Goal: Task Accomplishment & Management: Manage account settings

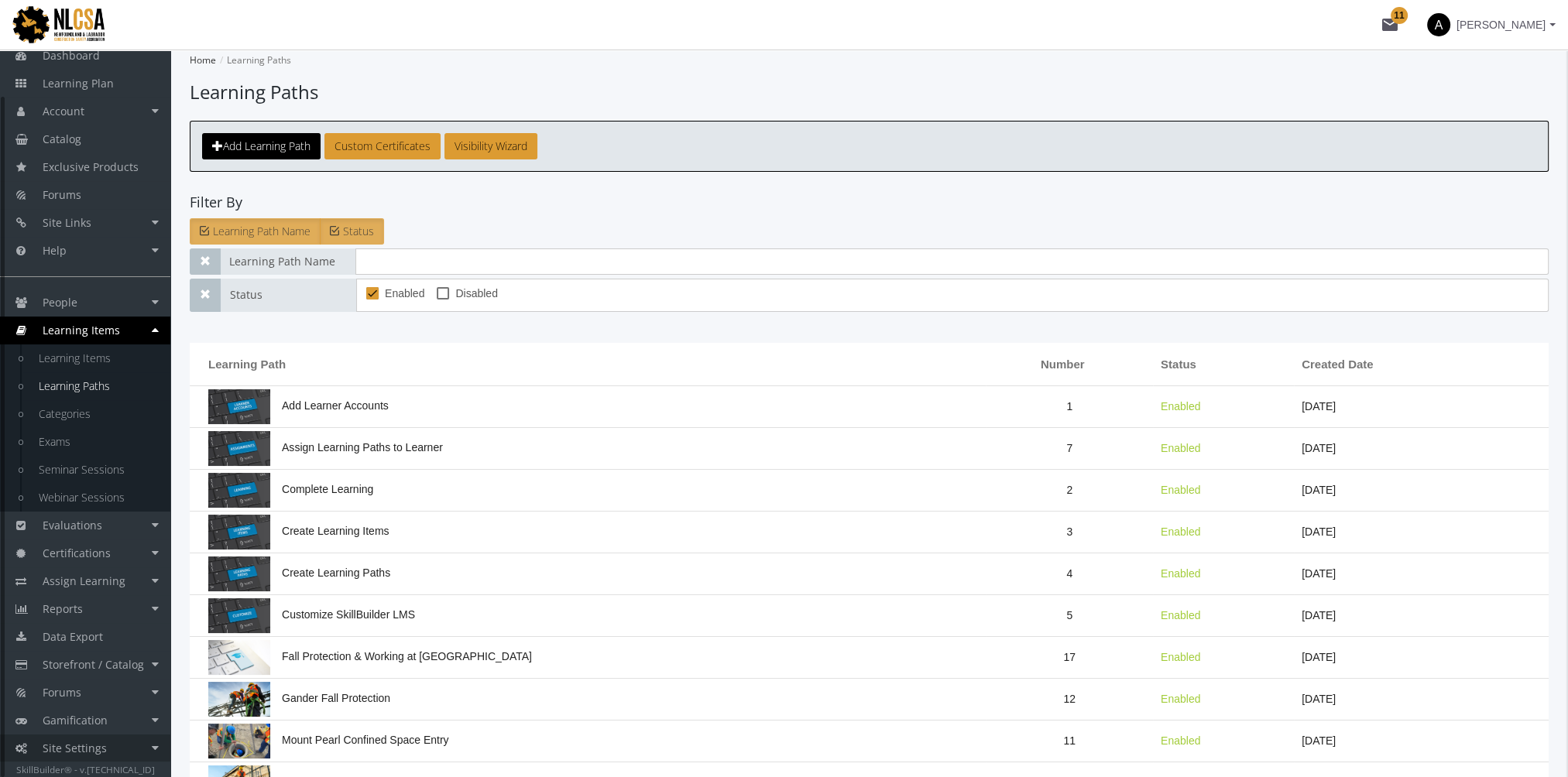
click at [123, 745] on link "Site Settings" at bounding box center [85, 749] width 170 height 28
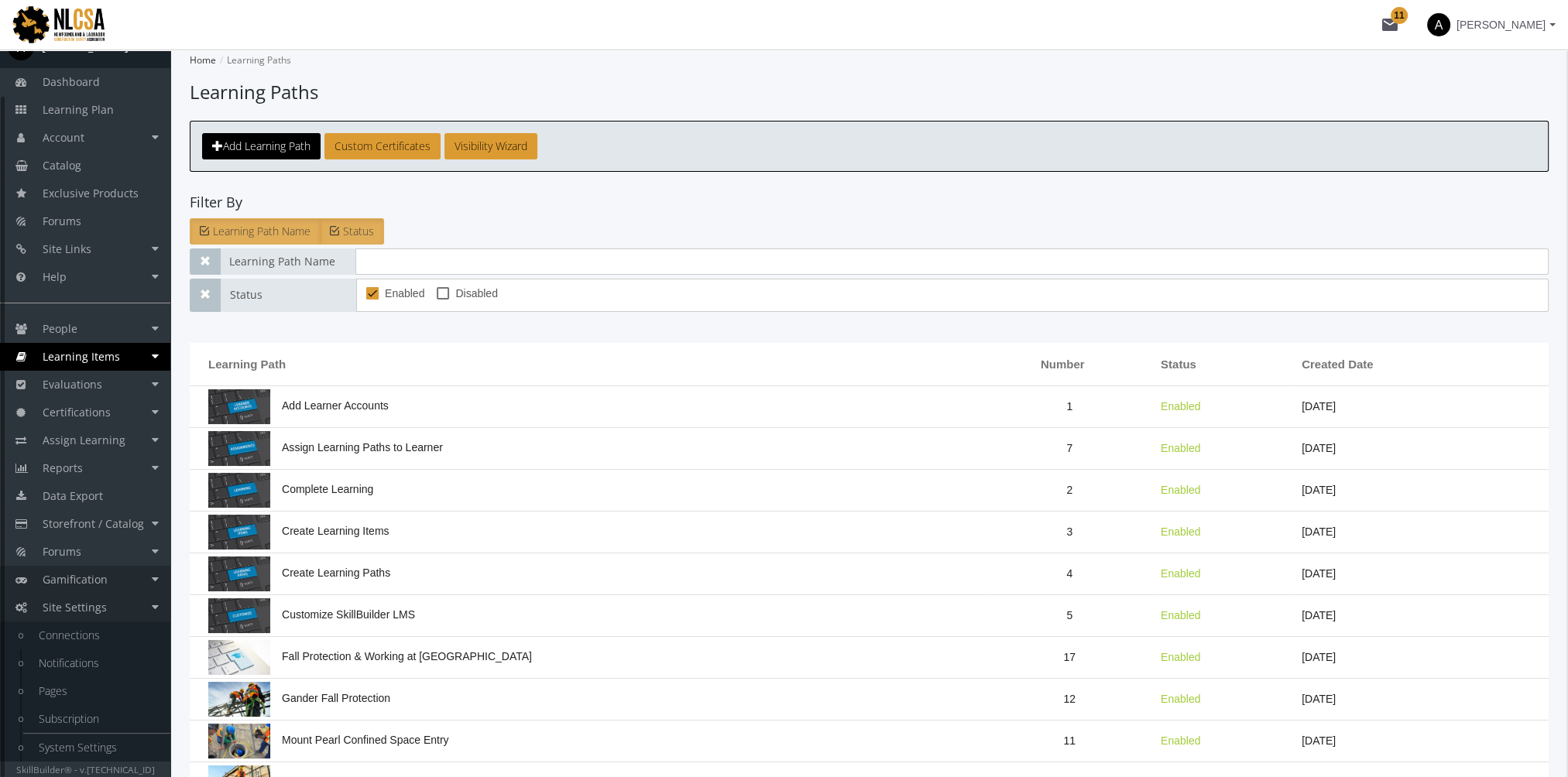
scroll to position [22, 0]
click at [106, 741] on link "System Settings" at bounding box center [97, 749] width 148 height 28
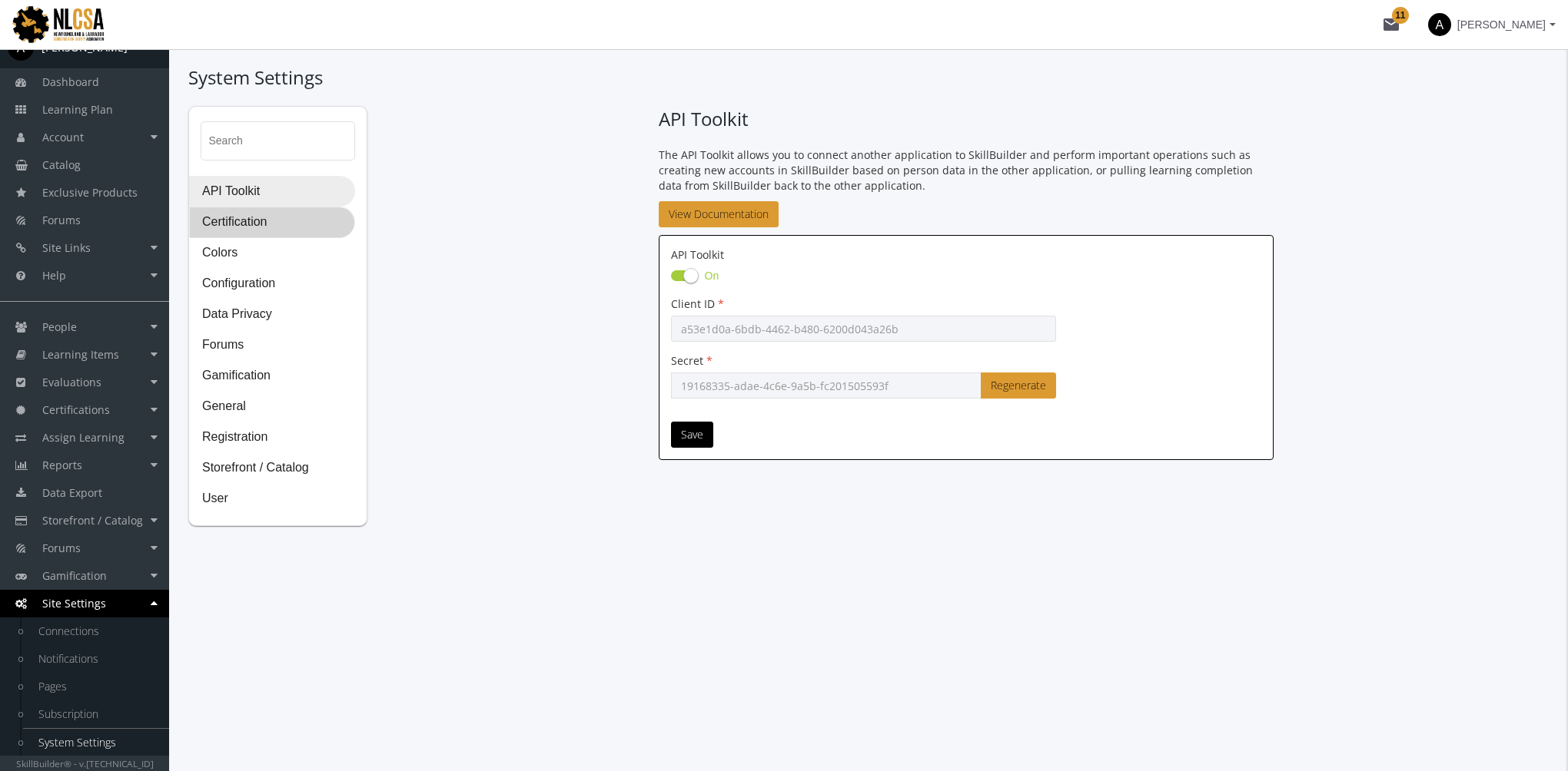
click at [258, 231] on span "Certification" at bounding box center [273, 223] width 165 height 31
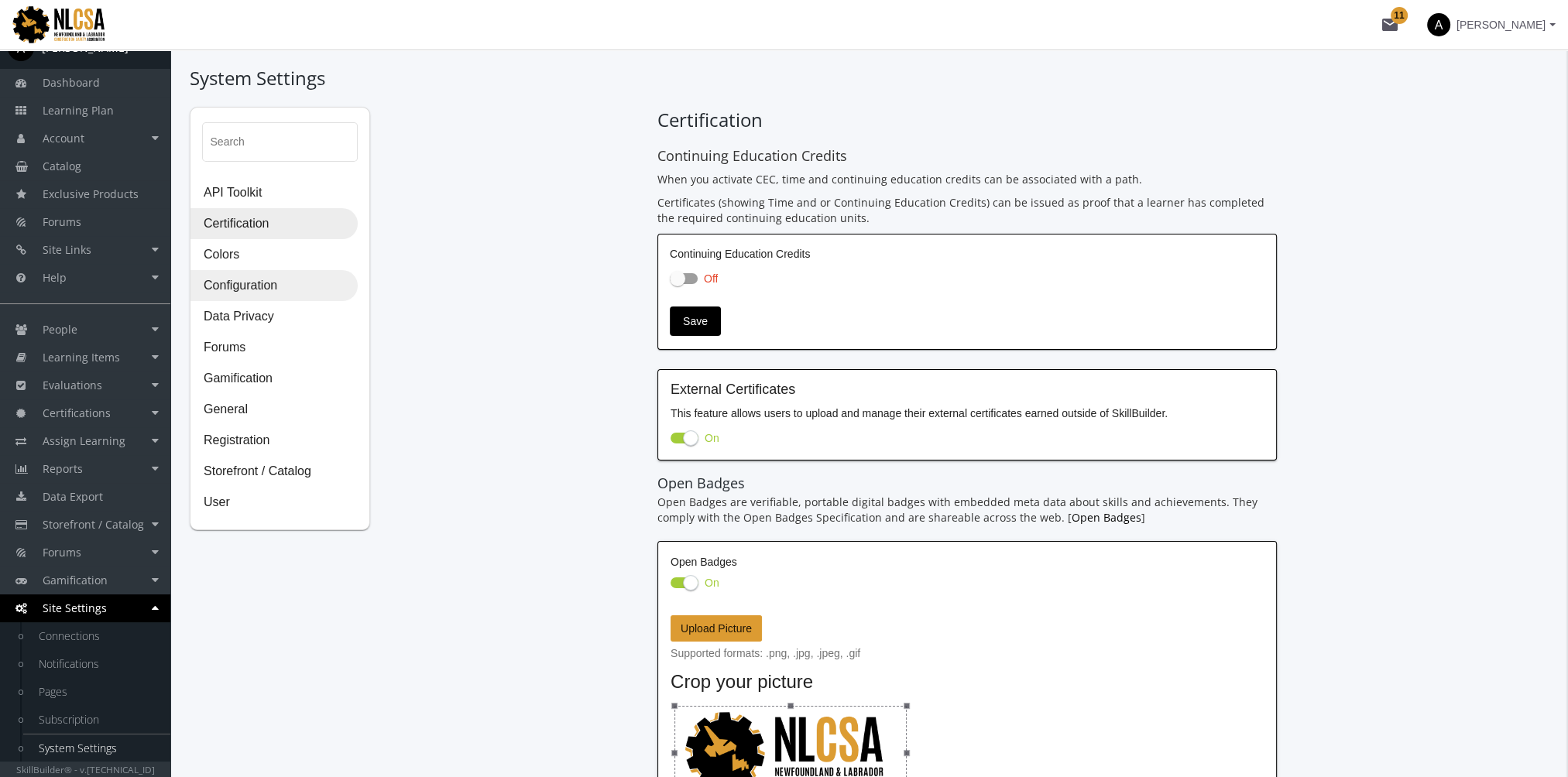
click at [256, 287] on span "Configuration" at bounding box center [275, 286] width 166 height 31
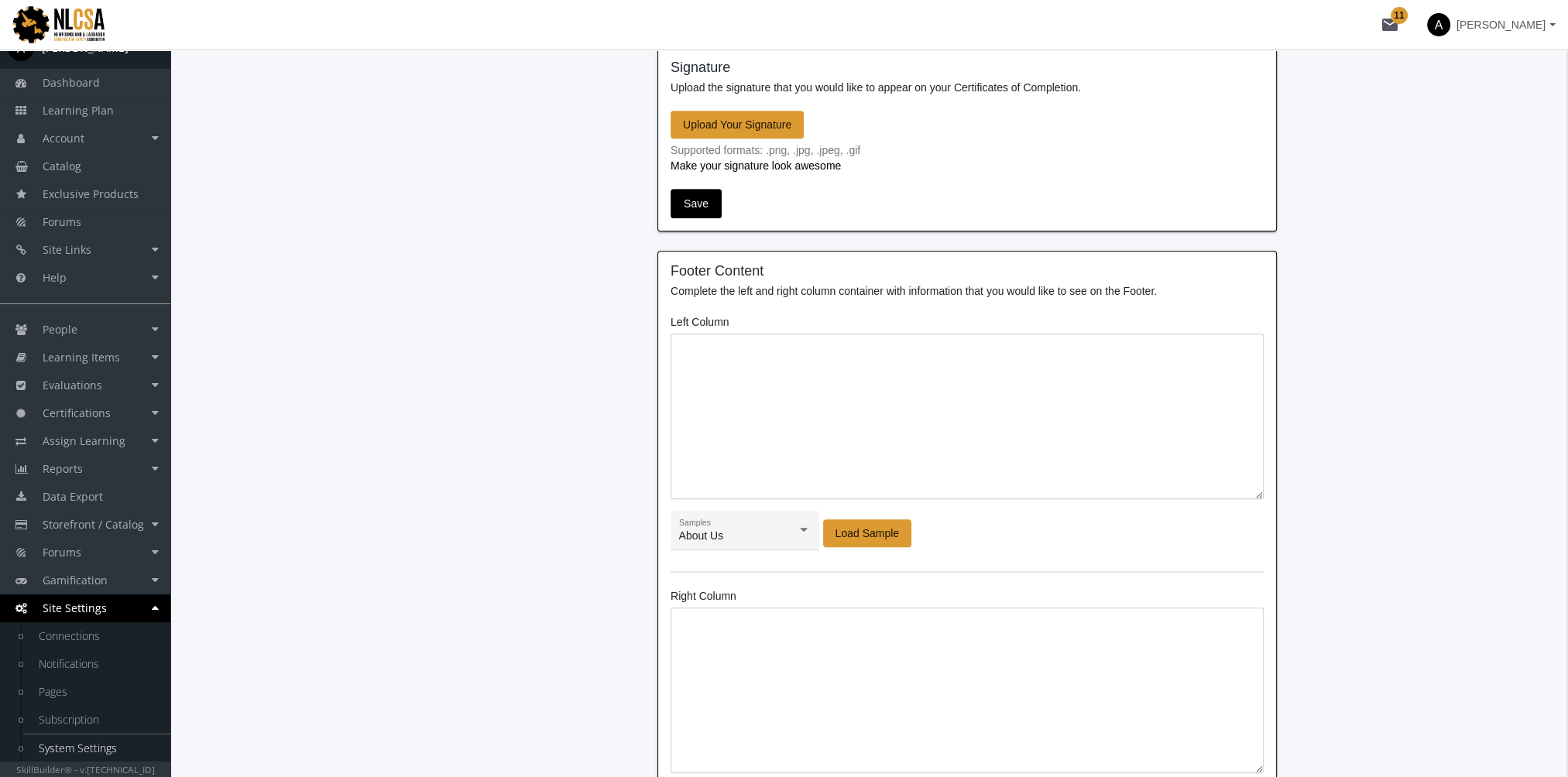
scroll to position [1007, 0]
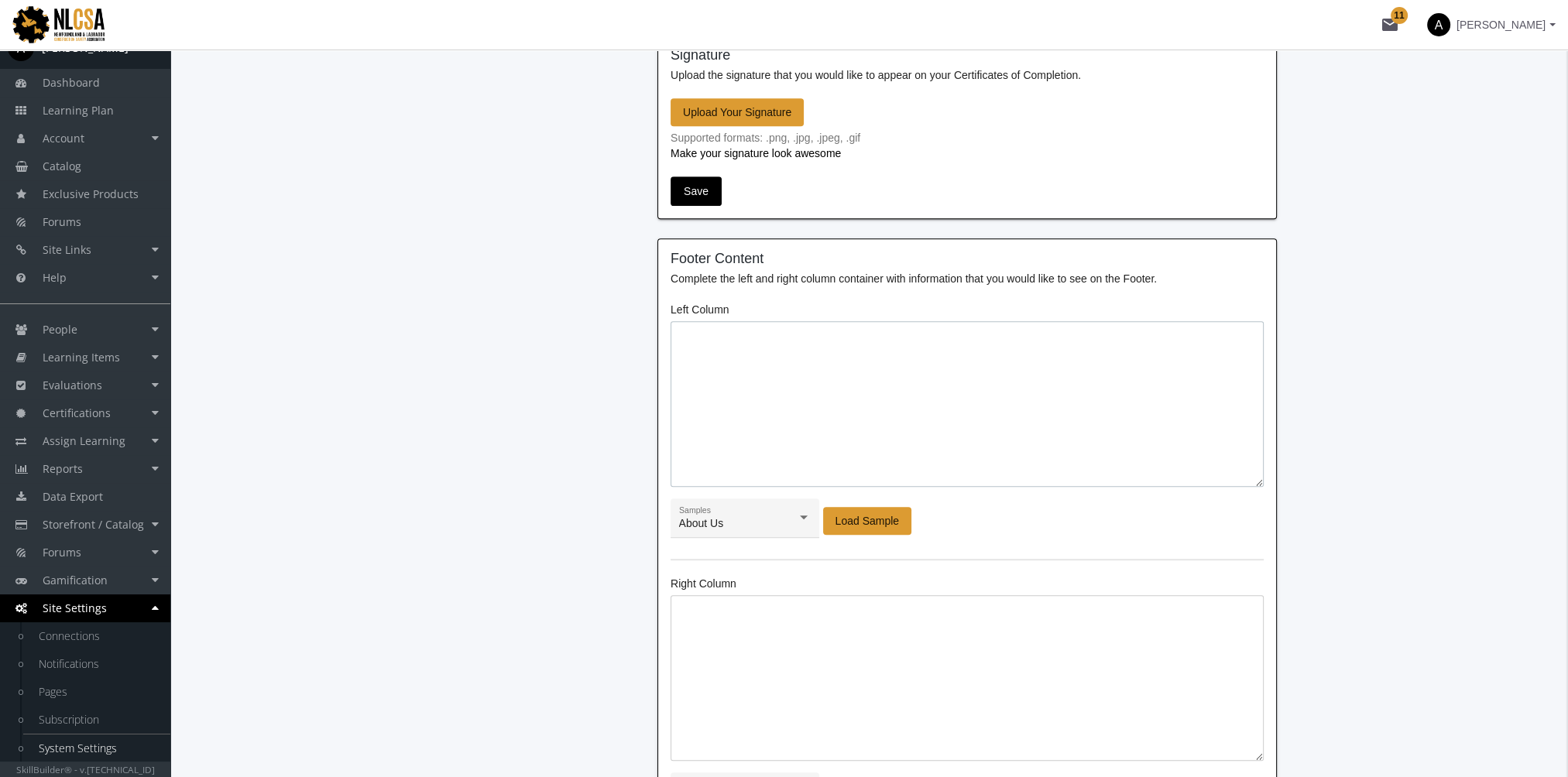
click at [775, 355] on textarea at bounding box center [967, 405] width 593 height 166
click at [851, 520] on span "Load Sample" at bounding box center [868, 521] width 65 height 28
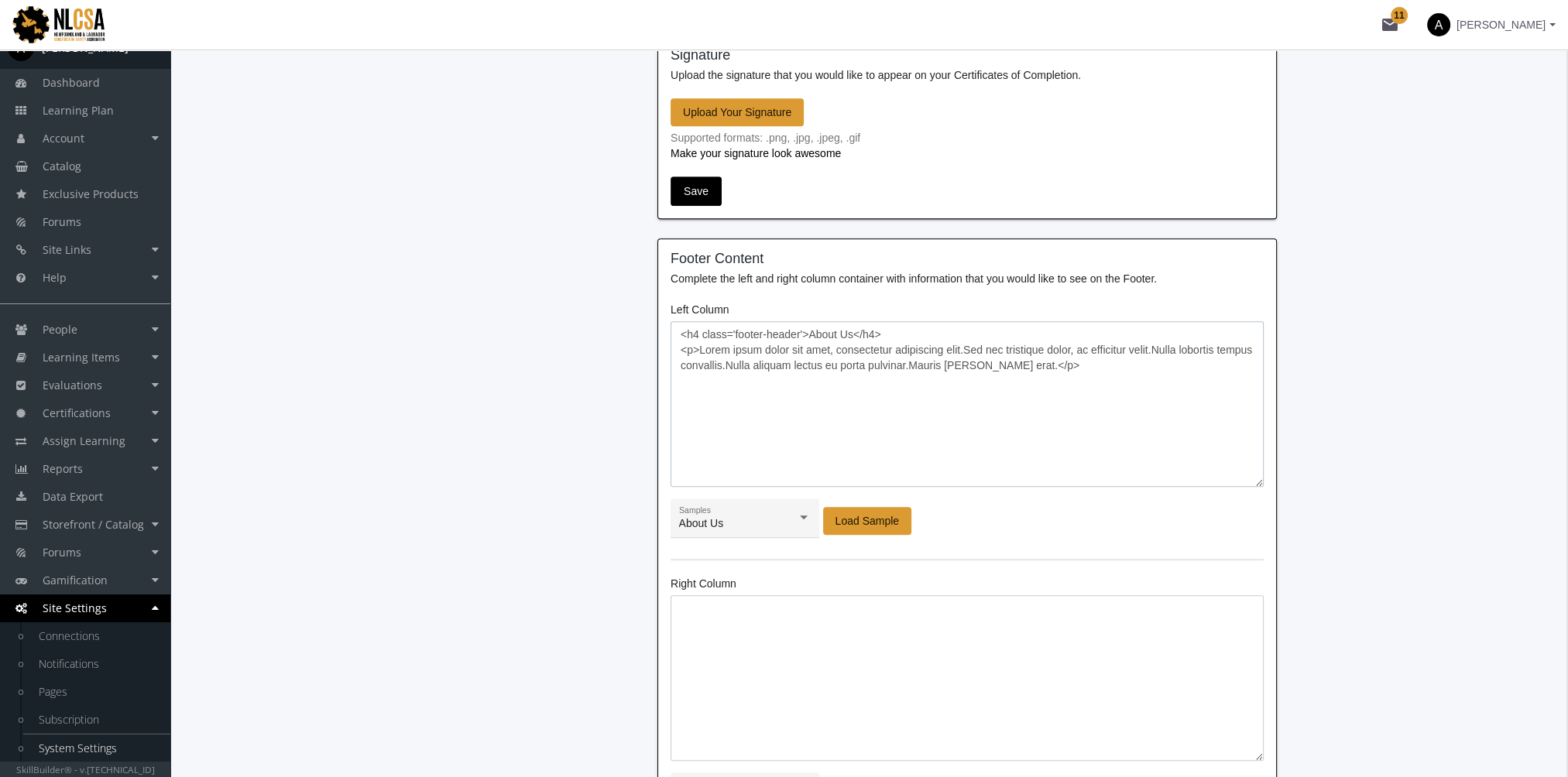
click at [739, 348] on textarea "<h4 class='footer-header'>About Us</h4> <p>Lorem ipsum dolor sit amet, consecte…" at bounding box center [967, 405] width 593 height 166
drag, startPoint x: 697, startPoint y: 342, endPoint x: 1071, endPoint y: 365, distance: 374.7
click at [1071, 365] on textarea "<h4 class='footer-header'>About Us</h4> <p>Lorem ipsum dolor sit amet, consecte…" at bounding box center [967, 405] width 593 height 166
paste textarea "The NLCSA is an industry-driven, not-for-profit corporation committed to provid…"
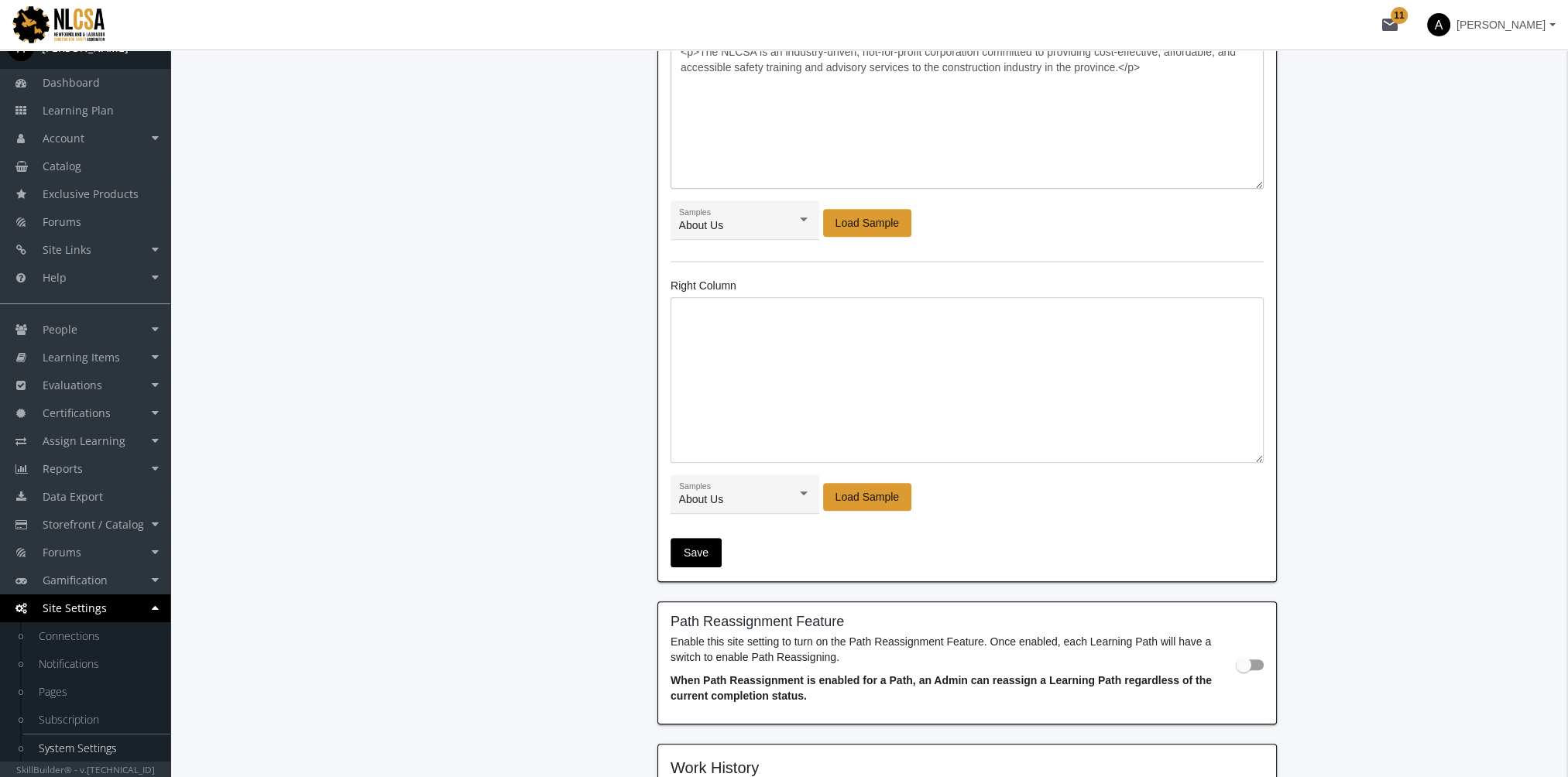
scroll to position [1317, 0]
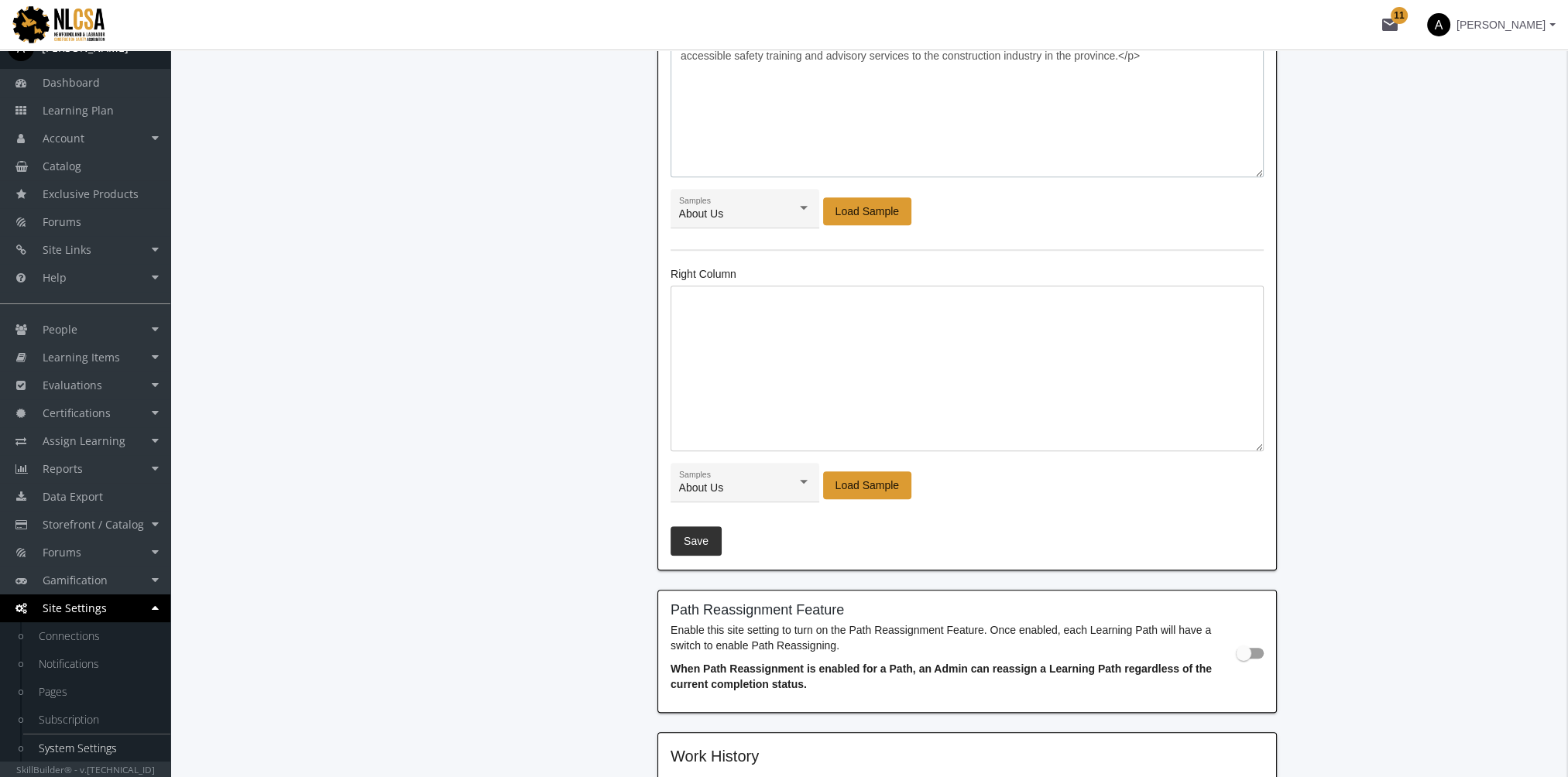
type textarea "<h4 class='footer-header'>About Us</h4> <p>The NLCSA is an industry-driven, not…"
click at [687, 537] on span "Save" at bounding box center [695, 540] width 24 height 28
click at [799, 476] on div at bounding box center [804, 482] width 14 height 13
drag, startPoint x: 710, startPoint y: 559, endPoint x: 746, endPoint y: 544, distance: 39.0
click at [713, 557] on span "Follow Us" at bounding box center [744, 561] width 132 height 32
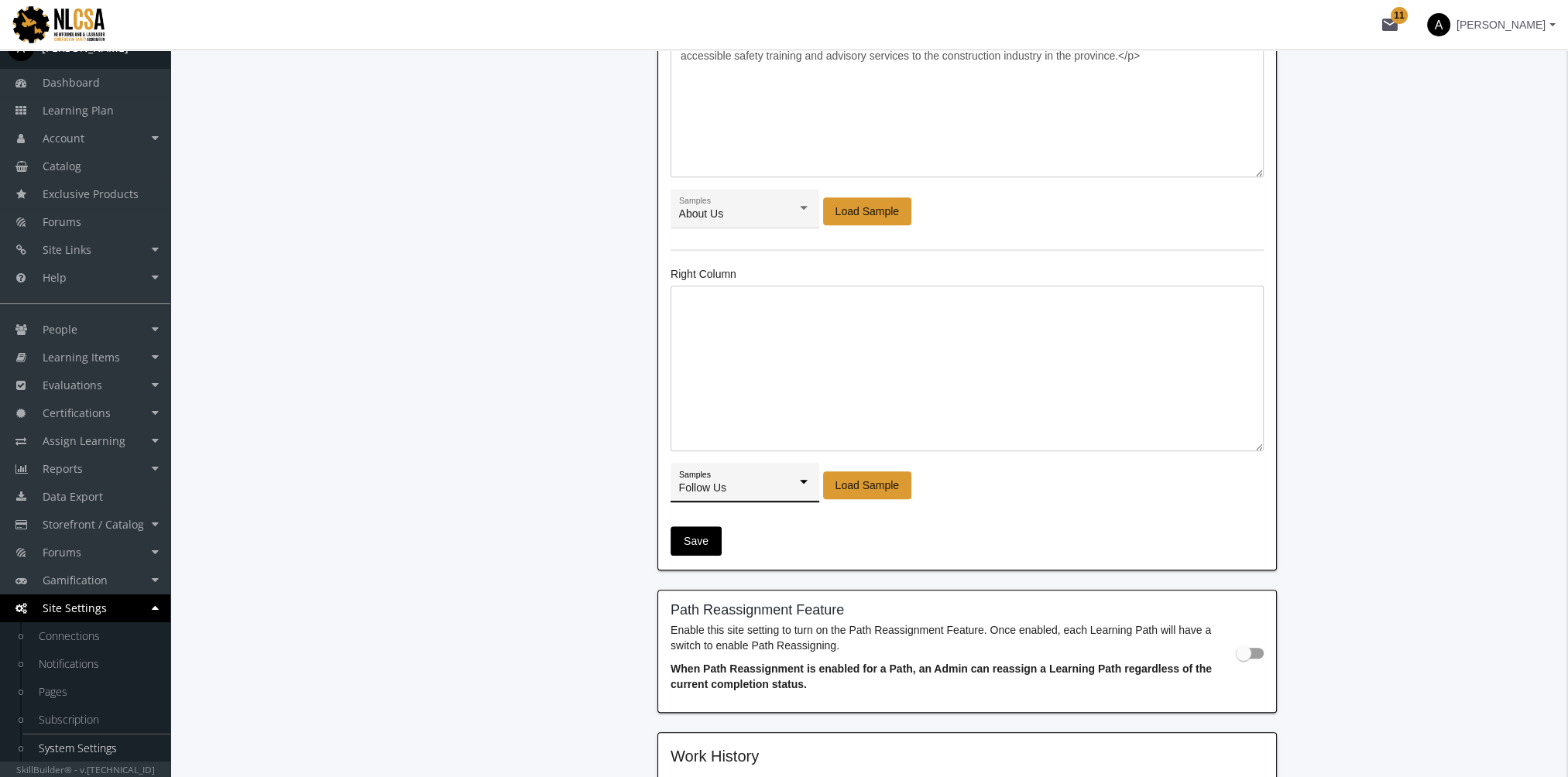
click at [874, 471] on span "Load Sample" at bounding box center [868, 485] width 65 height 28
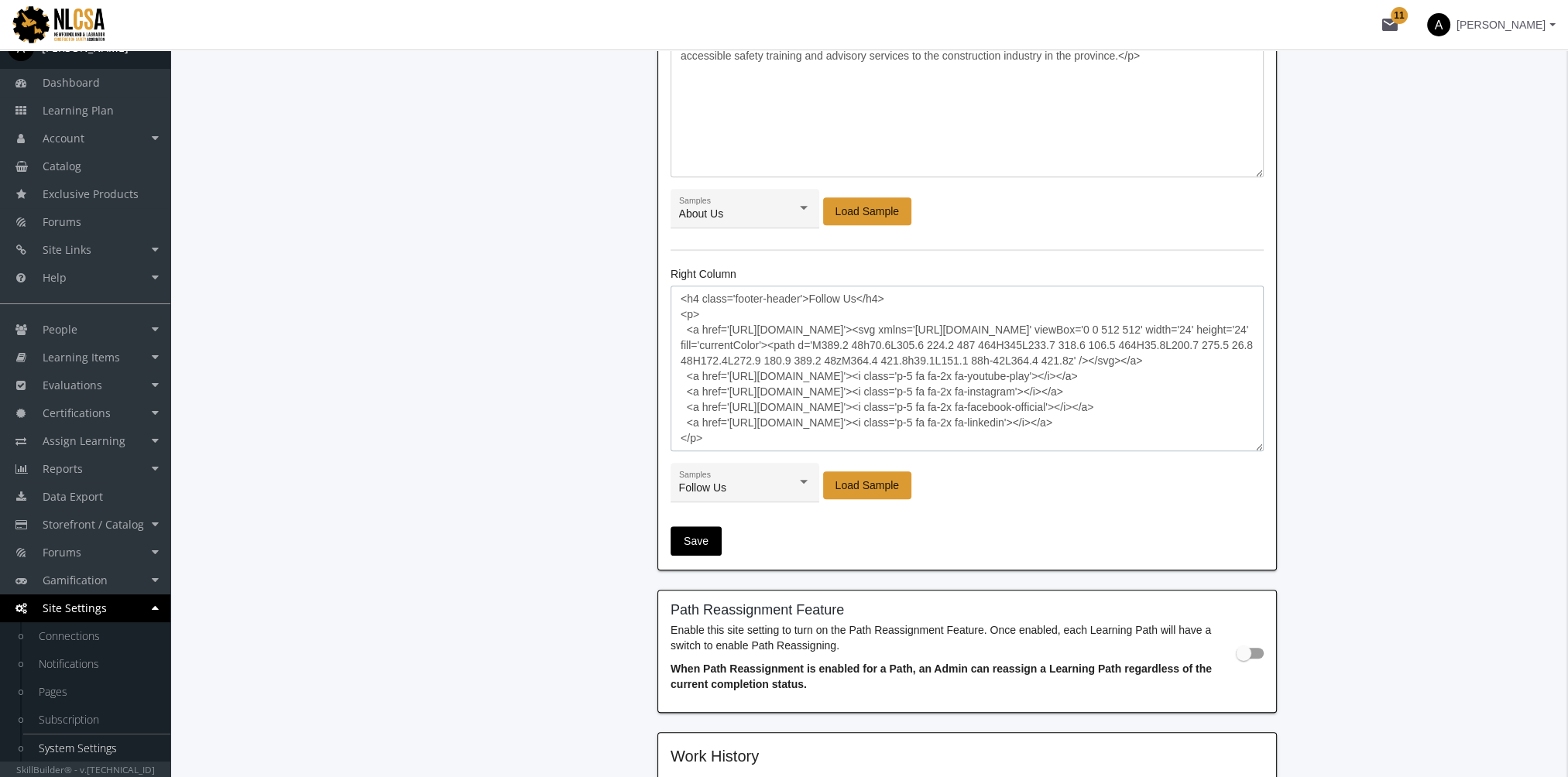
click at [753, 337] on textarea "<h4 class='footer-header'>Follow Us</h4> <p> <a href='[URL][DOMAIN_NAME]'><svg …" at bounding box center [967, 368] width 593 height 166
drag, startPoint x: 893, startPoint y: 406, endPoint x: 732, endPoint y: 406, distance: 161.0
click at [729, 406] on textarea "<h4 class='footer-header'>Follow Us</h4> <p> <a href='[URL][DOMAIN_NAME]'><svg …" at bounding box center [967, 368] width 593 height 166
click at [839, 398] on textarea "<h4 class='footer-header'>Follow Us</h4> <p> <a href='[URL][DOMAIN_NAME]'><svg …" at bounding box center [967, 368] width 593 height 166
click at [903, 411] on textarea "<h4 class='footer-header'>Follow Us</h4> <p> <a href='[URL][DOMAIN_NAME]'><svg …" at bounding box center [967, 368] width 593 height 166
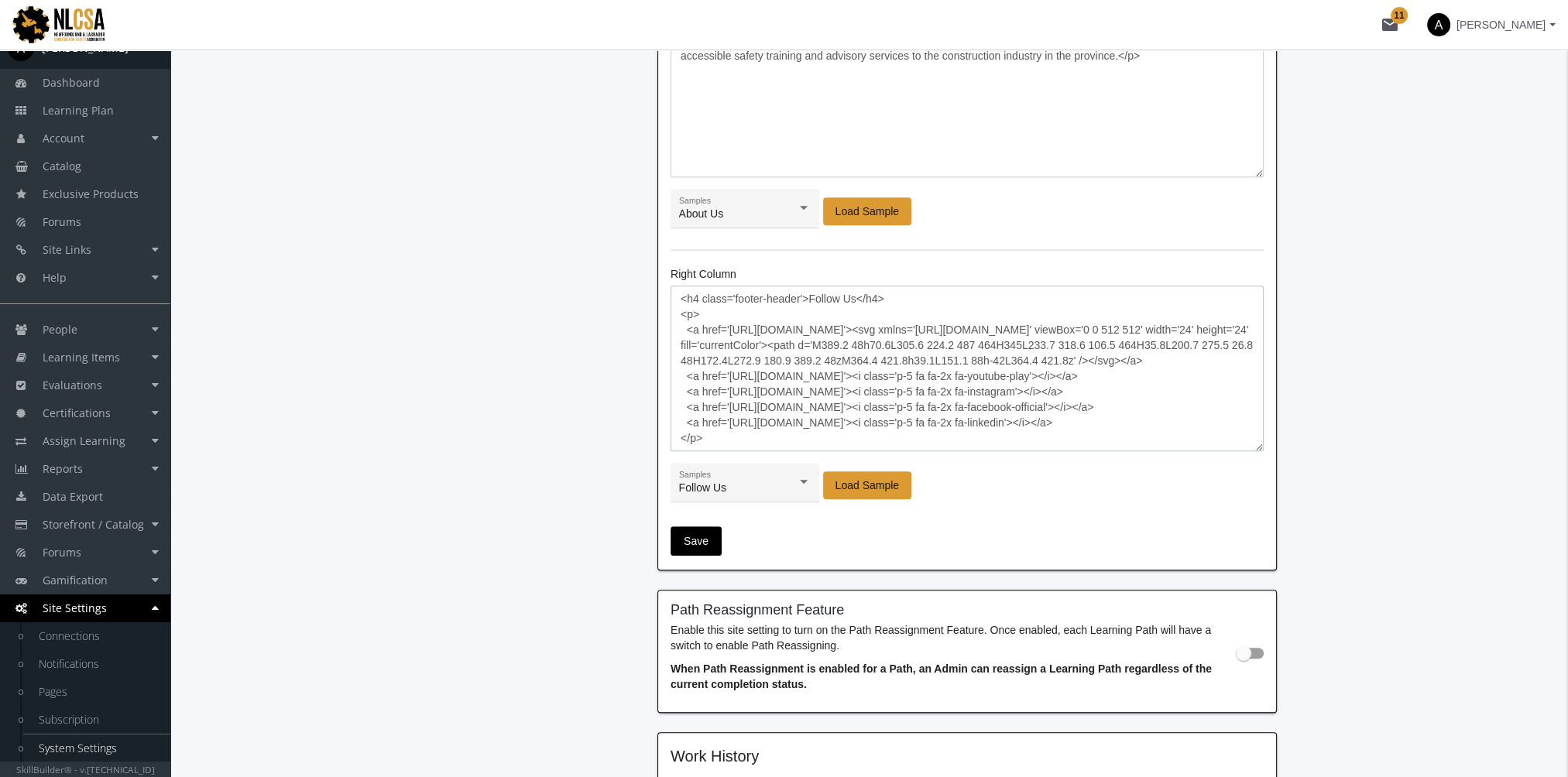
drag, startPoint x: 896, startPoint y: 405, endPoint x: 837, endPoint y: 403, distance: 59.0
click at [837, 404] on textarea "<h4 class='footer-header'>Follow Us</h4> <p> <a href='[URL][DOMAIN_NAME]'><svg …" at bounding box center [967, 368] width 593 height 166
click at [883, 404] on textarea "<h4 class='footer-header'>Follow Us</h4> <p> <a href='[URL][DOMAIN_NAME]'><svg …" at bounding box center [967, 368] width 593 height 166
click at [892, 406] on textarea "<h4 class='footer-header'>Follow Us</h4> <p> <a href='[URL][DOMAIN_NAME]'><svg …" at bounding box center [967, 368] width 593 height 166
drag, startPoint x: 894, startPoint y: 407, endPoint x: 728, endPoint y: 406, distance: 166.0
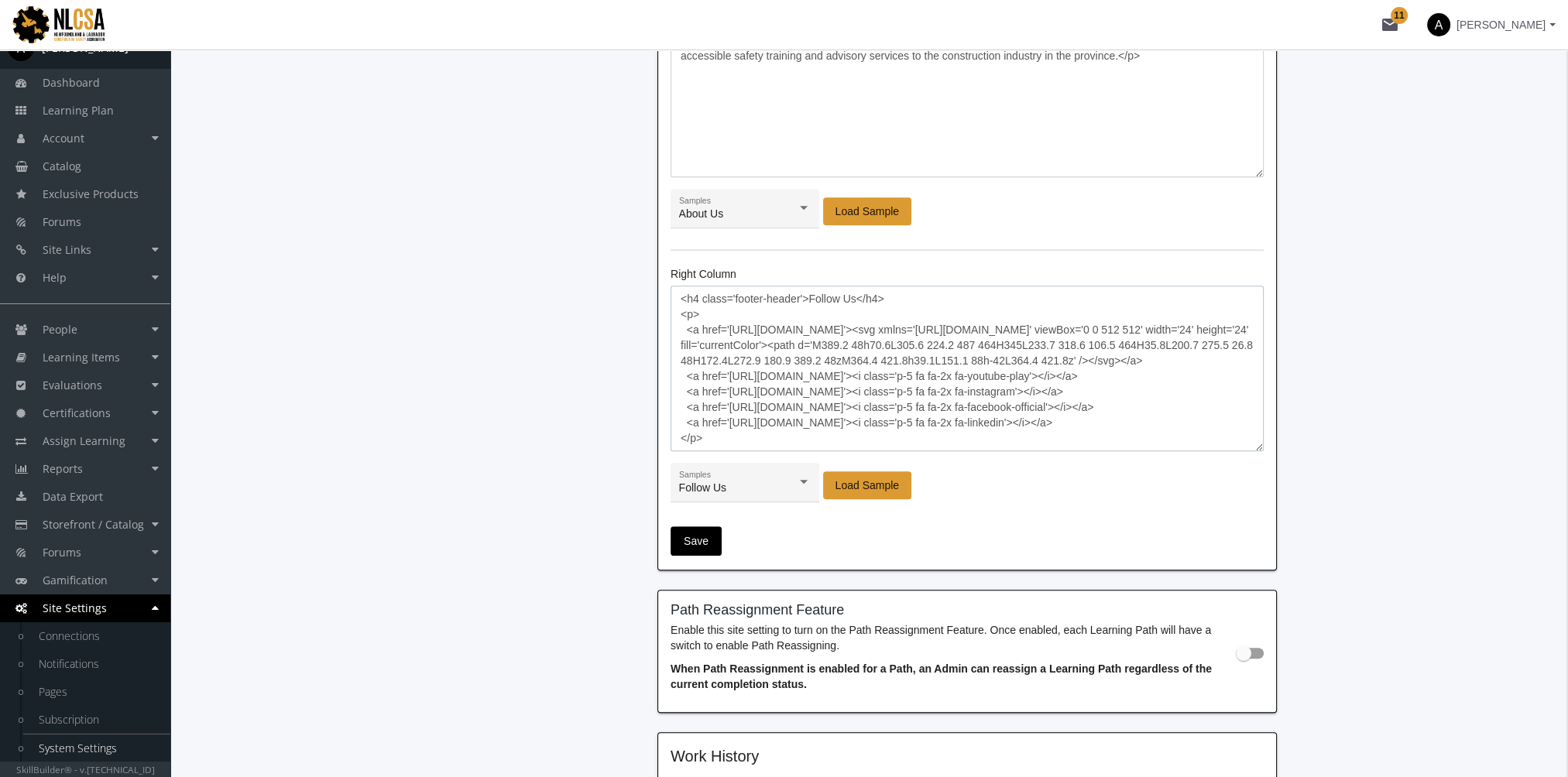
click at [728, 406] on textarea "<h4 class='footer-header'>Follow Us</h4> <p> <a href='[URL][DOMAIN_NAME]'><svg …" at bounding box center [967, 368] width 593 height 166
paste textarea "[DOMAIN_NAME][URL]"
drag, startPoint x: 794, startPoint y: 391, endPoint x: 811, endPoint y: 403, distance: 20.8
click at [795, 391] on textarea "<h4 class='footer-header'>Follow Us</h4> <p> <a href='[URL][DOMAIN_NAME]'><svg …" at bounding box center [967, 368] width 593 height 166
drag, startPoint x: 854, startPoint y: 326, endPoint x: 727, endPoint y: 326, distance: 127.0
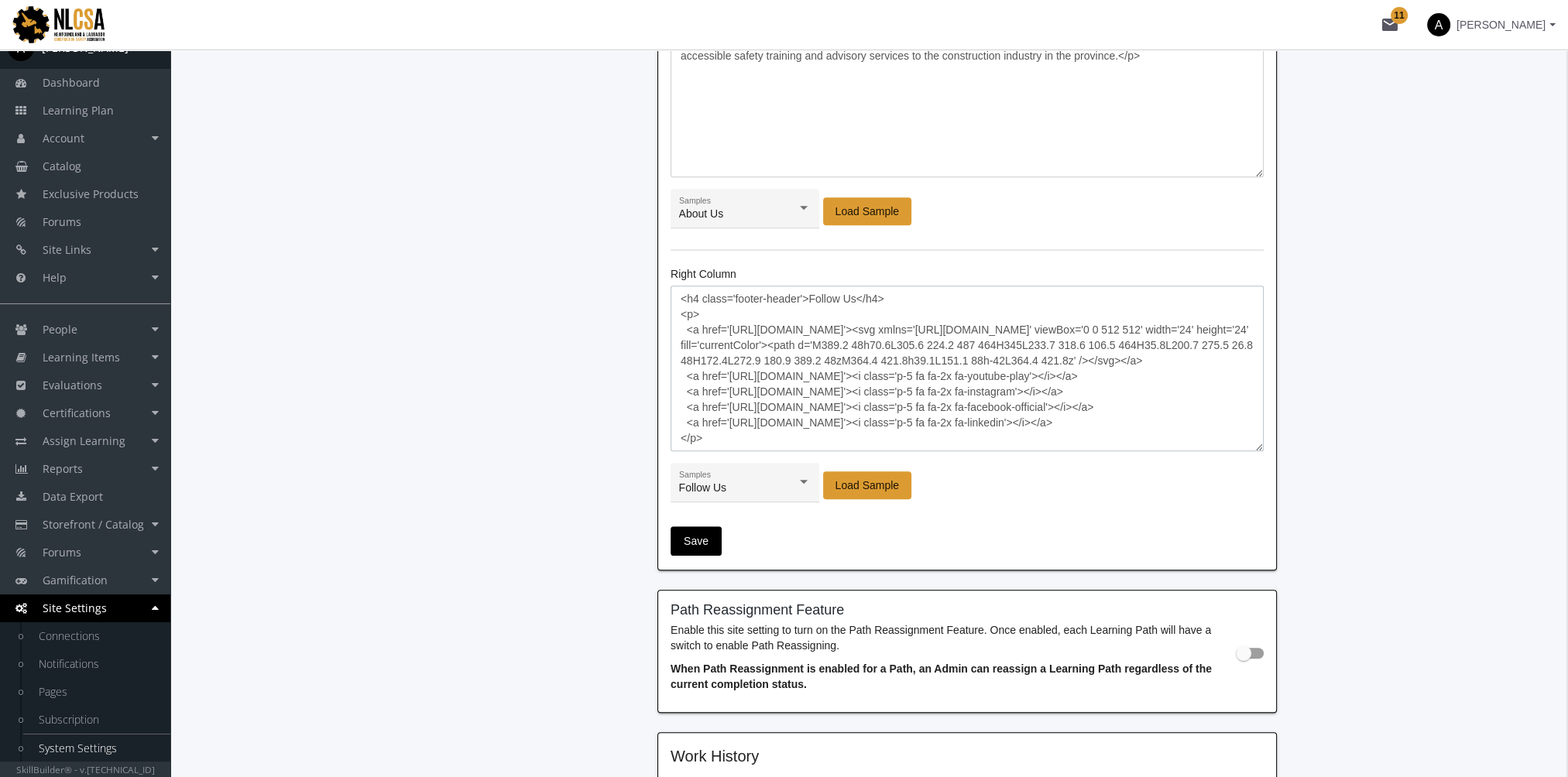
click at [727, 326] on textarea "<h4 class='footer-header'>Follow Us</h4> <p> <a href='[URL][DOMAIN_NAME]'><svg …" at bounding box center [967, 368] width 593 height 166
paste textarea "NLCSA1"
drag, startPoint x: 830, startPoint y: 403, endPoint x: 837, endPoint y: 388, distance: 16.6
click at [829, 401] on textarea "<h4 class='footer-header'>Follow Us</h4> <p> <a href='[URL][DOMAIN_NAME]'><svg …" at bounding box center [967, 368] width 593 height 166
click at [886, 374] on textarea "<h4 class='footer-header'>Follow Us</h4> <p> <a href='[URL][DOMAIN_NAME]'><svg …" at bounding box center [967, 368] width 593 height 166
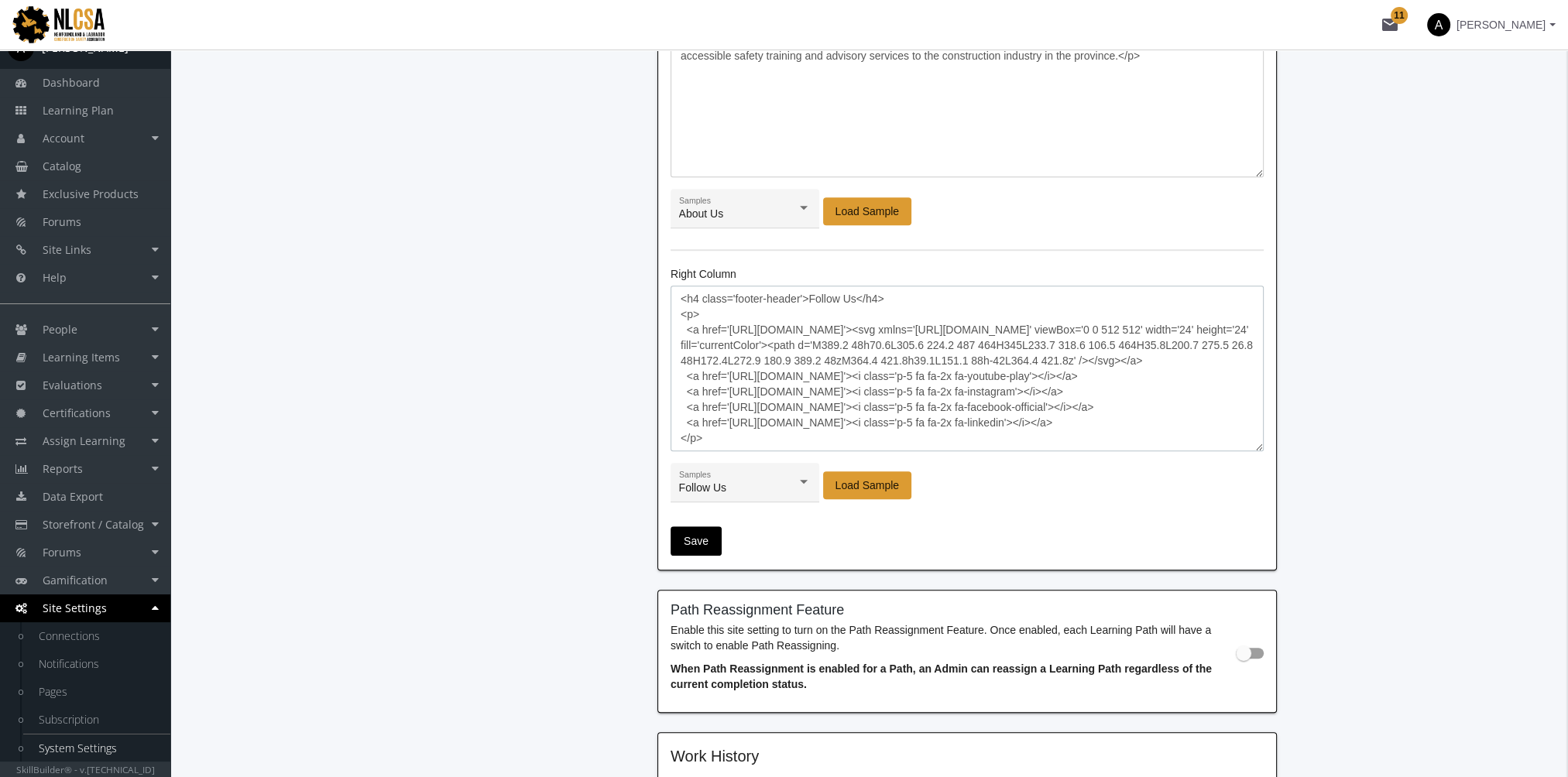
drag, startPoint x: 889, startPoint y: 374, endPoint x: 728, endPoint y: 368, distance: 161.1
click at [728, 368] on textarea "<h4 class='footer-header'>Follow Us</h4> <p> <a href='[URL][DOMAIN_NAME]'><svg …" at bounding box center [967, 368] width 593 height 166
paste textarea "[DOMAIN_NAME][URL]"
click at [798, 385] on textarea "<h4 class='footer-header'>Follow Us</h4> <p> <a href='[URL][DOMAIN_NAME]'><svg …" at bounding box center [967, 368] width 593 height 166
drag, startPoint x: 886, startPoint y: 392, endPoint x: 877, endPoint y: 390, distance: 9.2
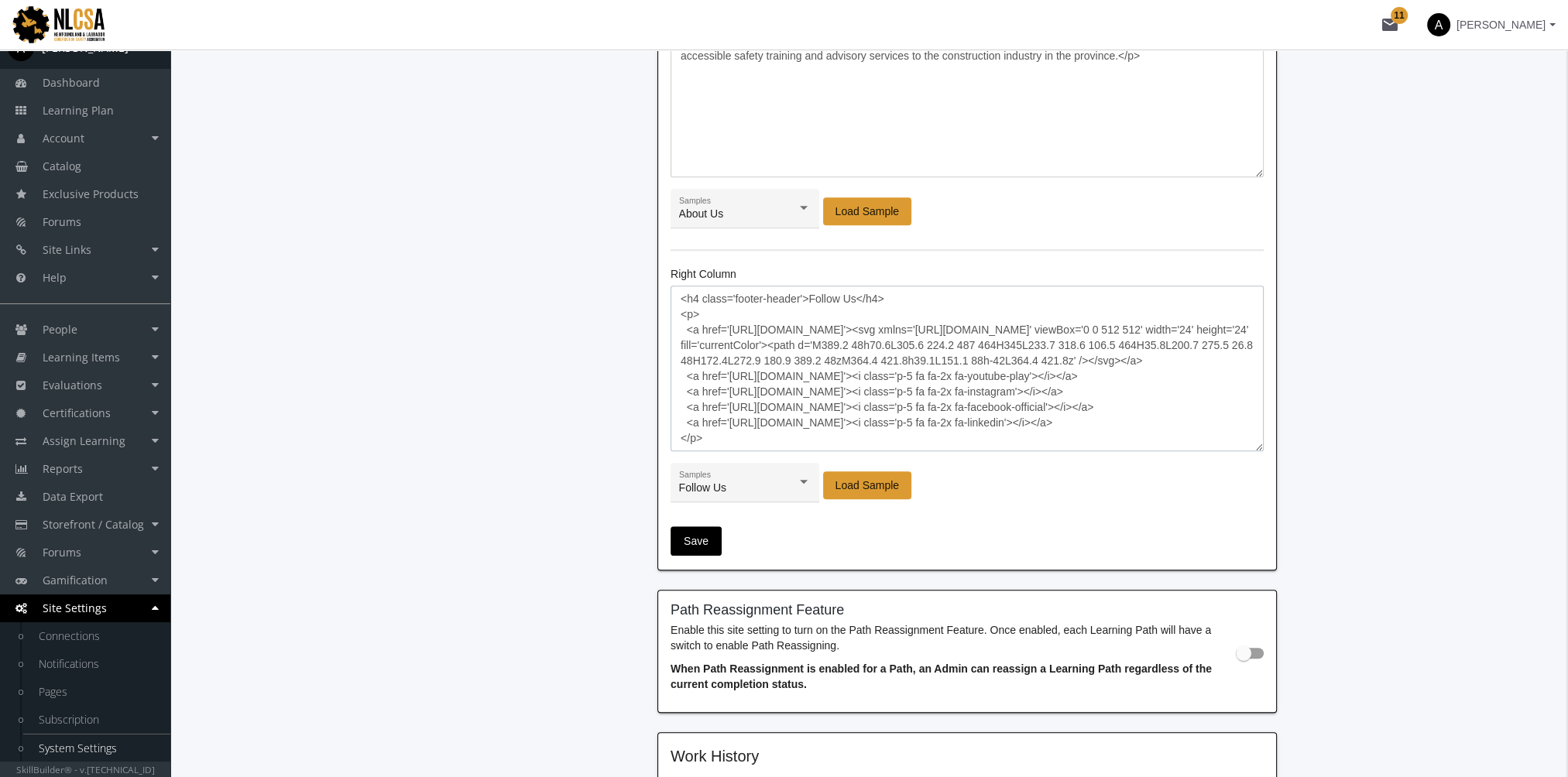
click at [877, 390] on textarea "<h4 class='footer-header'>Follow Us</h4> <p> <a href='[URL][DOMAIN_NAME]'><svg …" at bounding box center [967, 368] width 593 height 166
click at [862, 389] on textarea "<h4 class='footer-header'>Follow Us</h4> <p> <a href='[URL][DOMAIN_NAME]'><svg …" at bounding box center [967, 368] width 593 height 166
drag, startPoint x: 888, startPoint y: 390, endPoint x: 728, endPoint y: 390, distance: 160.0
click at [728, 390] on textarea "<h4 class='footer-header'>Follow Us</h4> <p> <a href='[URL][DOMAIN_NAME]'><svg …" at bounding box center [967, 368] width 593 height 166
paste textarea "[DOMAIN_NAME][URL]"
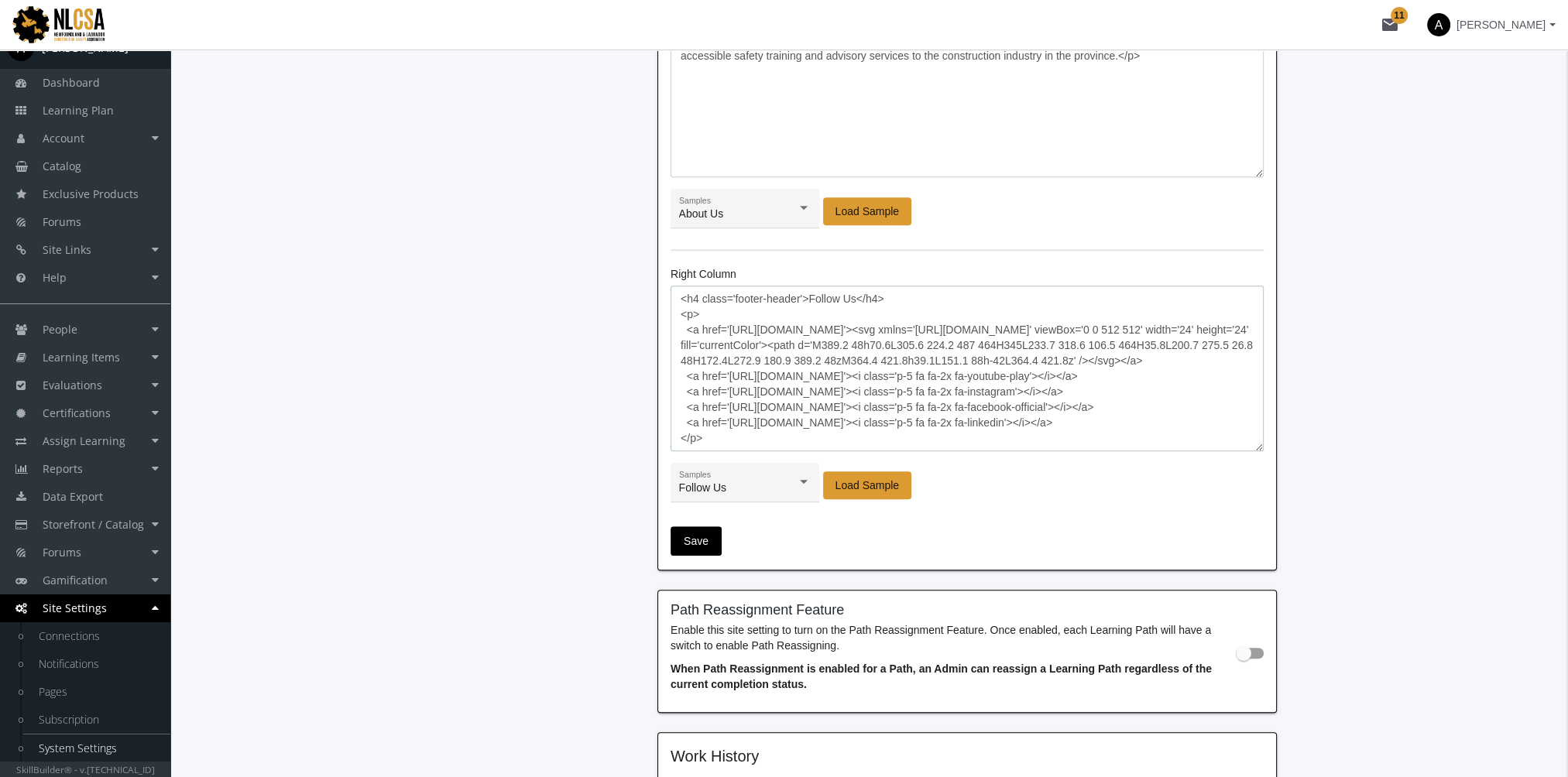
click at [807, 400] on textarea "<h4 class='footer-header'>Follow Us</h4> <p> <a href='[URL][DOMAIN_NAME]'><svg …" at bounding box center [967, 368] width 593 height 166
drag, startPoint x: 900, startPoint y: 422, endPoint x: 728, endPoint y: 424, distance: 172.0
click at [728, 424] on textarea "<h4 class='footer-header'>Follow Us</h4> <p> <a href='[URL][DOMAIN_NAME]'><svg …" at bounding box center [967, 368] width 593 height 166
paste textarea "[DOMAIN_NAME][URL]"
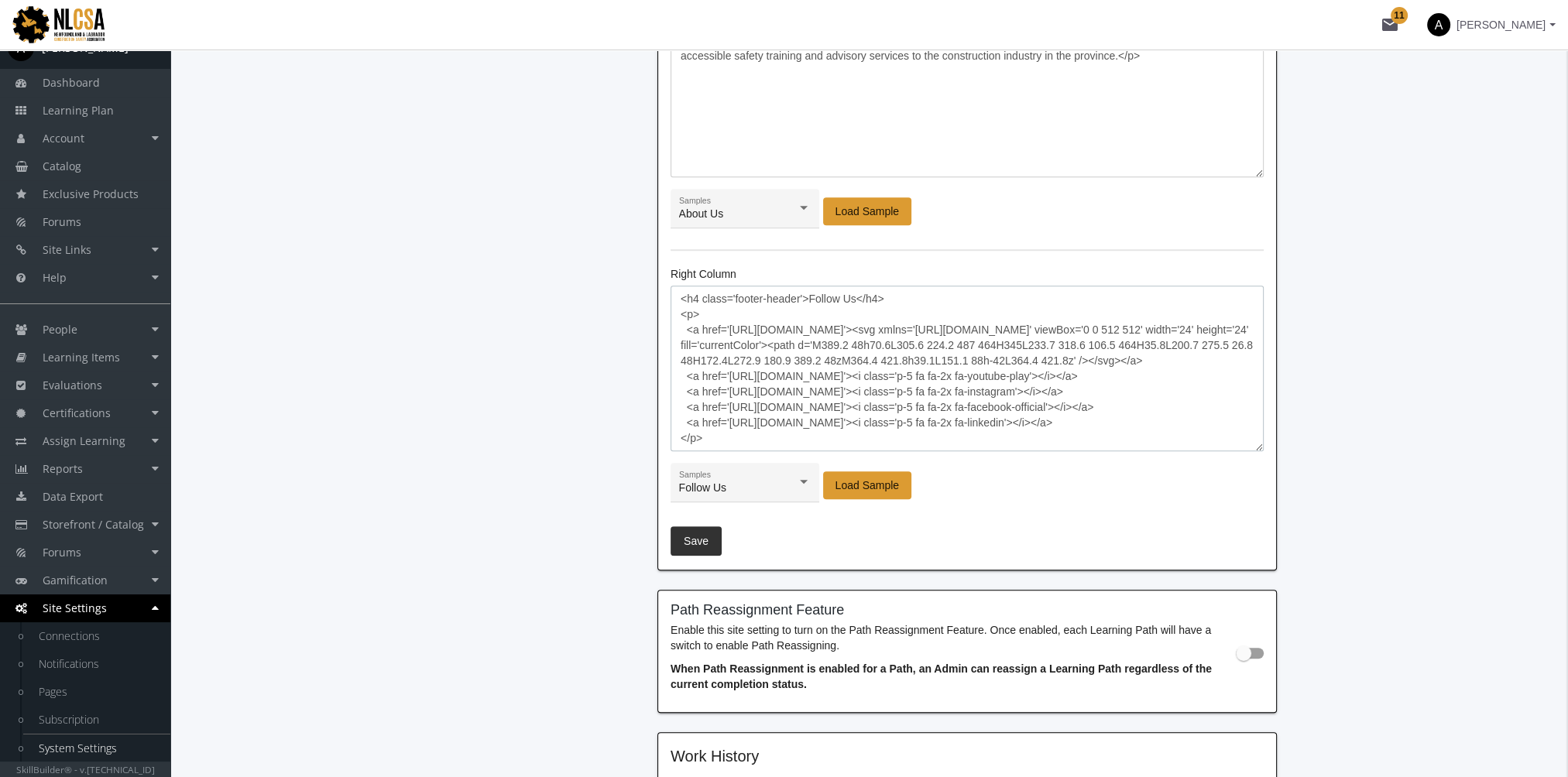
type textarea "<h4 class='footer-header'>Follow Us</h4> <p> <a href='[URL][DOMAIN_NAME]'><svg …"
click at [684, 535] on span "Save" at bounding box center [695, 540] width 24 height 28
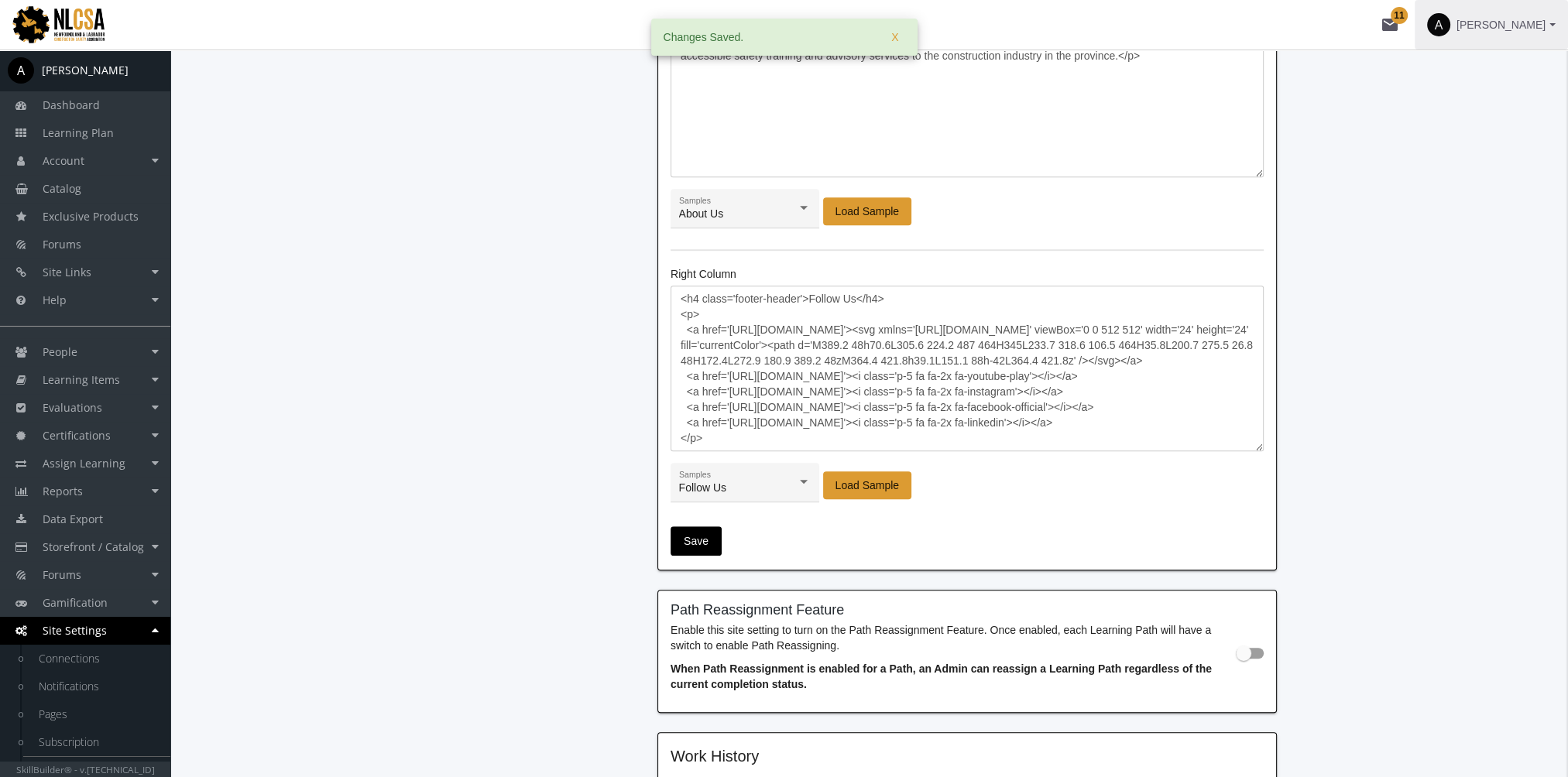
click at [1485, 29] on span "[PERSON_NAME]" at bounding box center [1501, 24] width 89 height 28
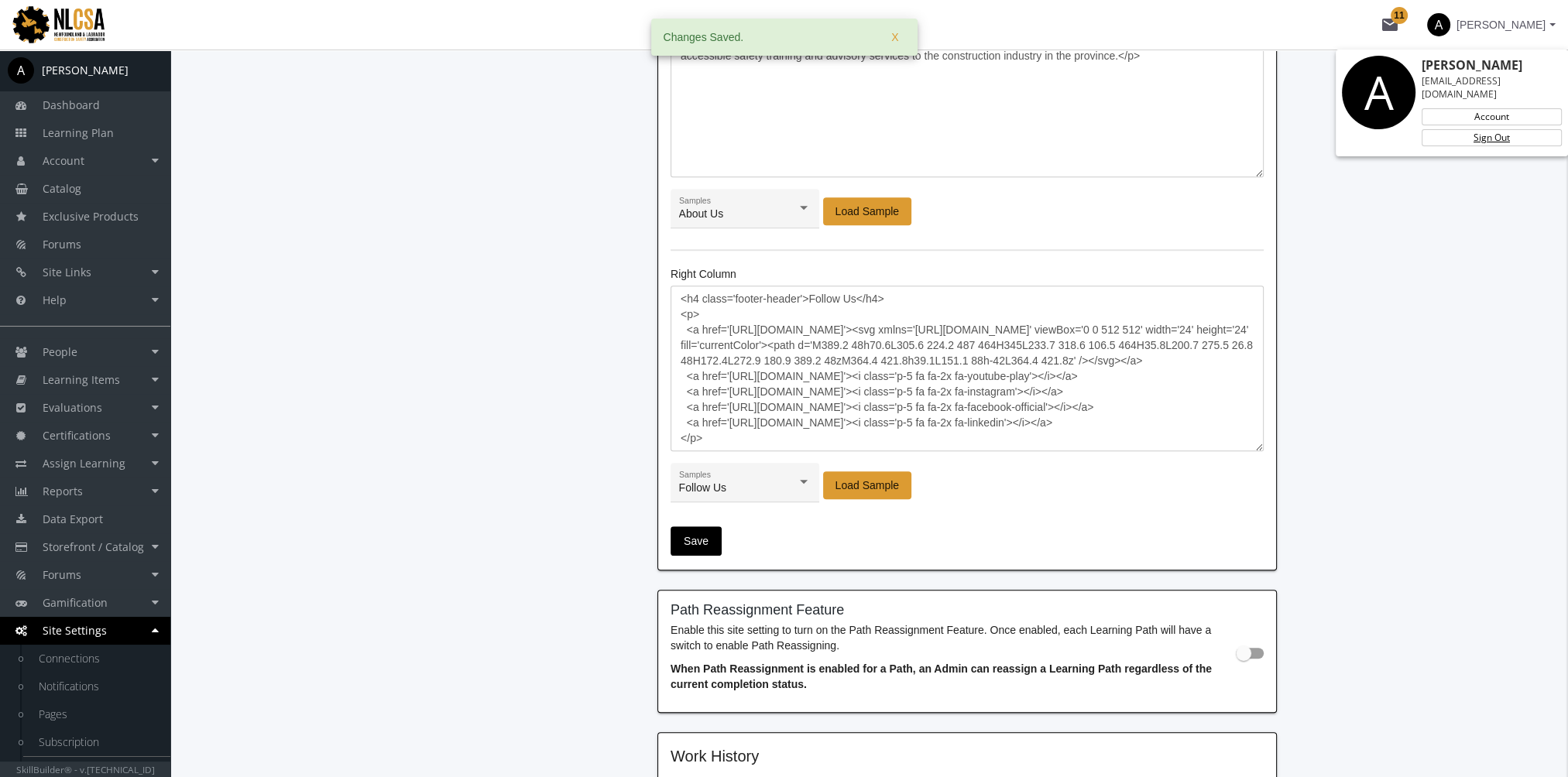
click at [1477, 129] on link "Sign Out" at bounding box center [1491, 137] width 140 height 17
